Goal: Complete application form

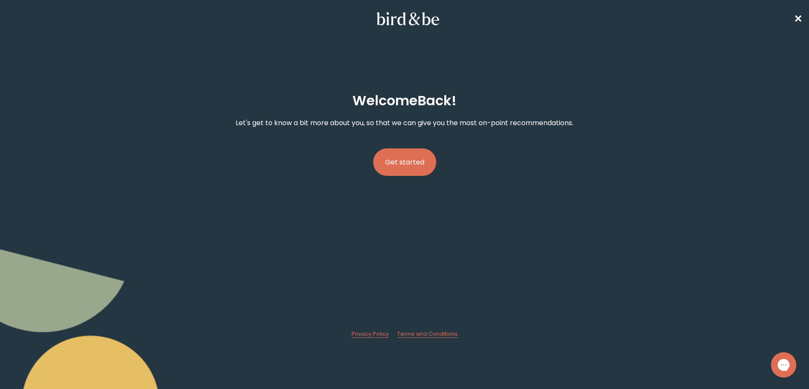
click at [404, 163] on button "Get started" at bounding box center [404, 163] width 63 height 28
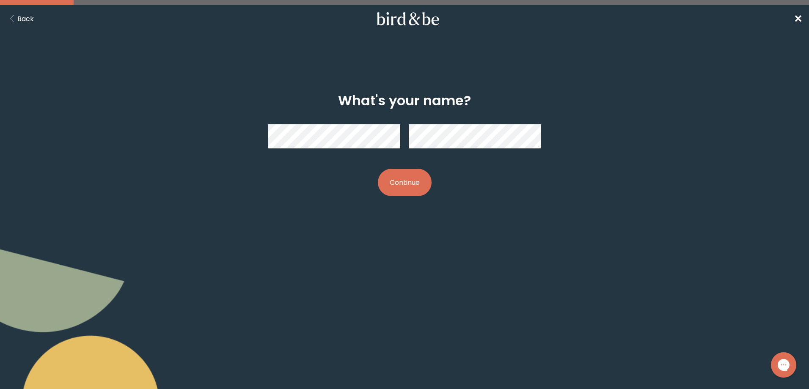
click at [404, 179] on button "Continue" at bounding box center [405, 183] width 54 height 28
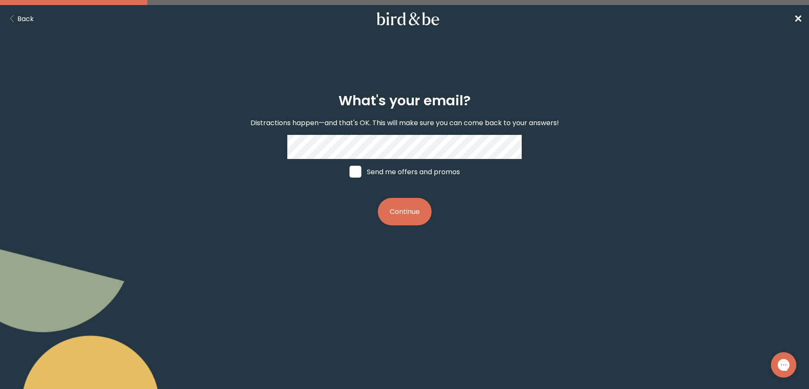
click at [319, 196] on div "What's your email? Distractions happen—and that's OK. This will make sure you c…" at bounding box center [404, 160] width 391 height 160
click at [398, 213] on button "Continue" at bounding box center [405, 212] width 54 height 28
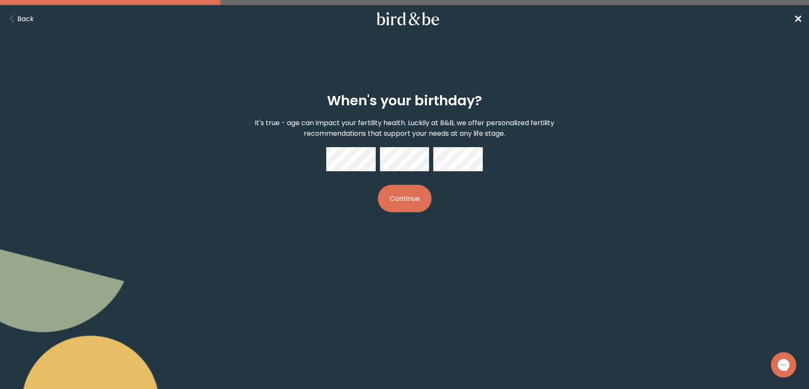
click at [794, 20] on nav "Back ✕" at bounding box center [404, 18] width 809 height 27
click at [795, 17] on span "✕" at bounding box center [798, 19] width 8 height 14
